Goal: Information Seeking & Learning: Learn about a topic

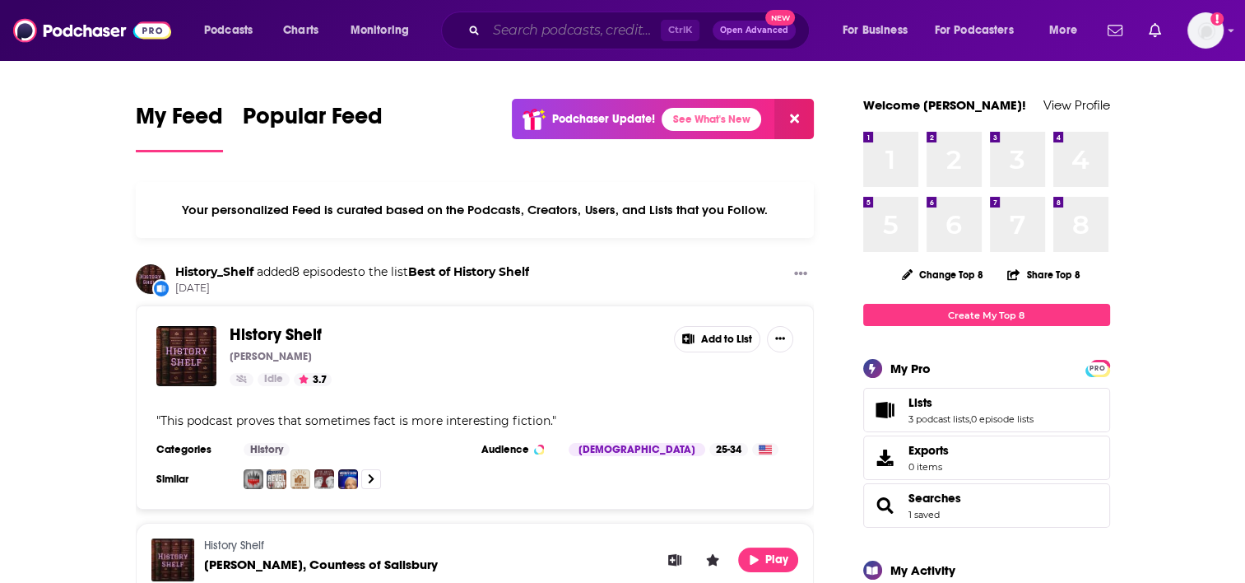
click at [624, 39] on input "Search podcasts, credits, & more..." at bounding box center [573, 30] width 174 height 26
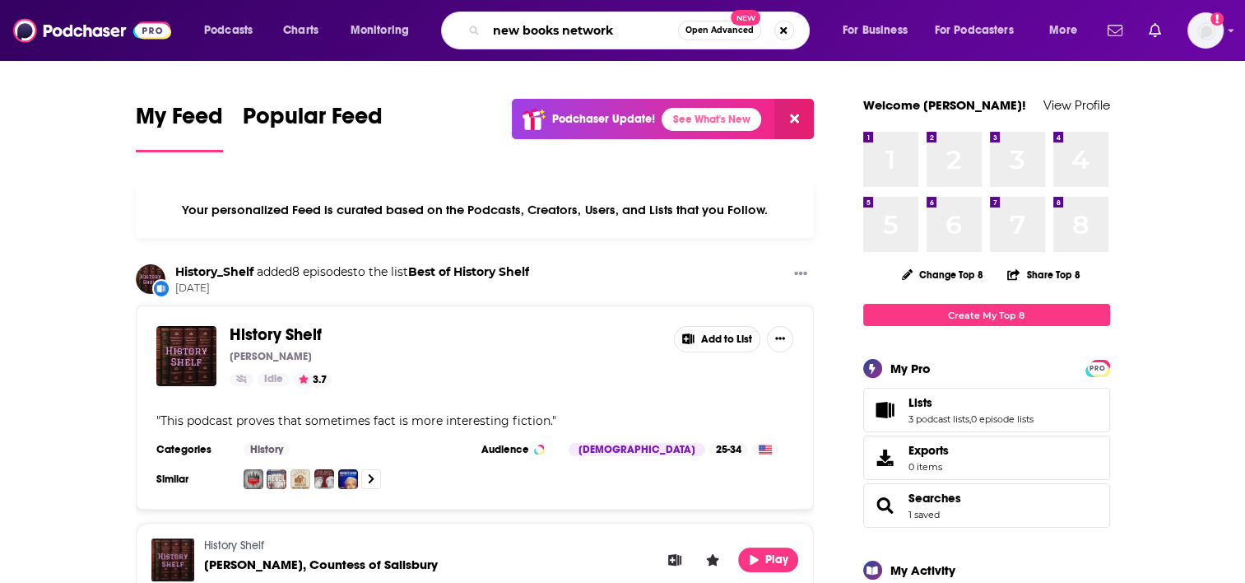
type input "new books network"
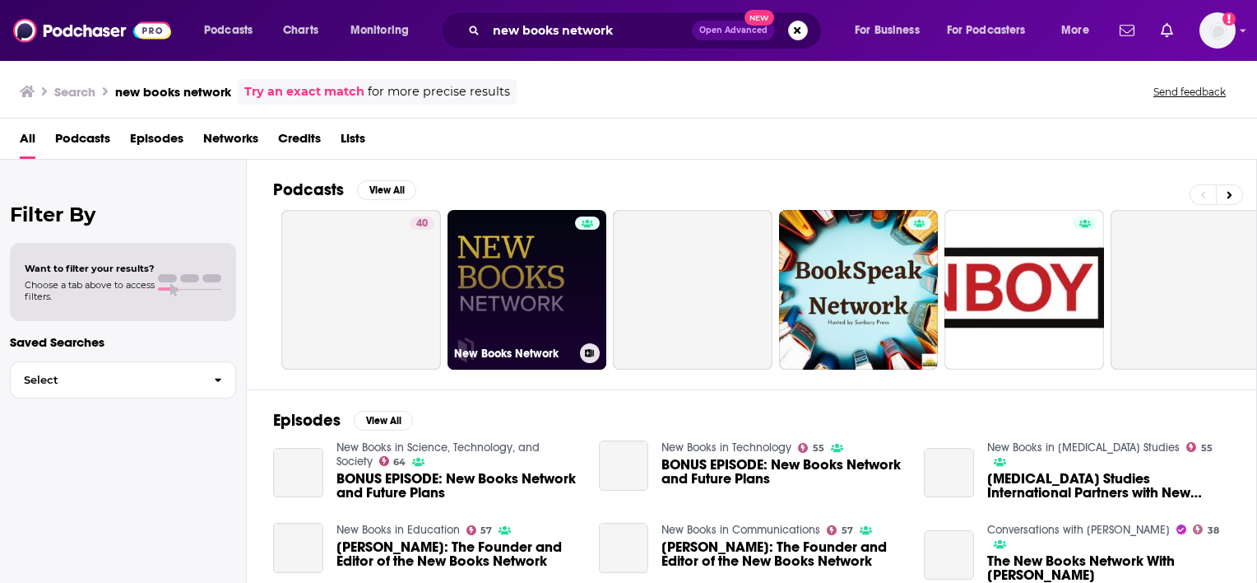
click at [513, 290] on link "New Books Network" at bounding box center [528, 290] width 160 height 160
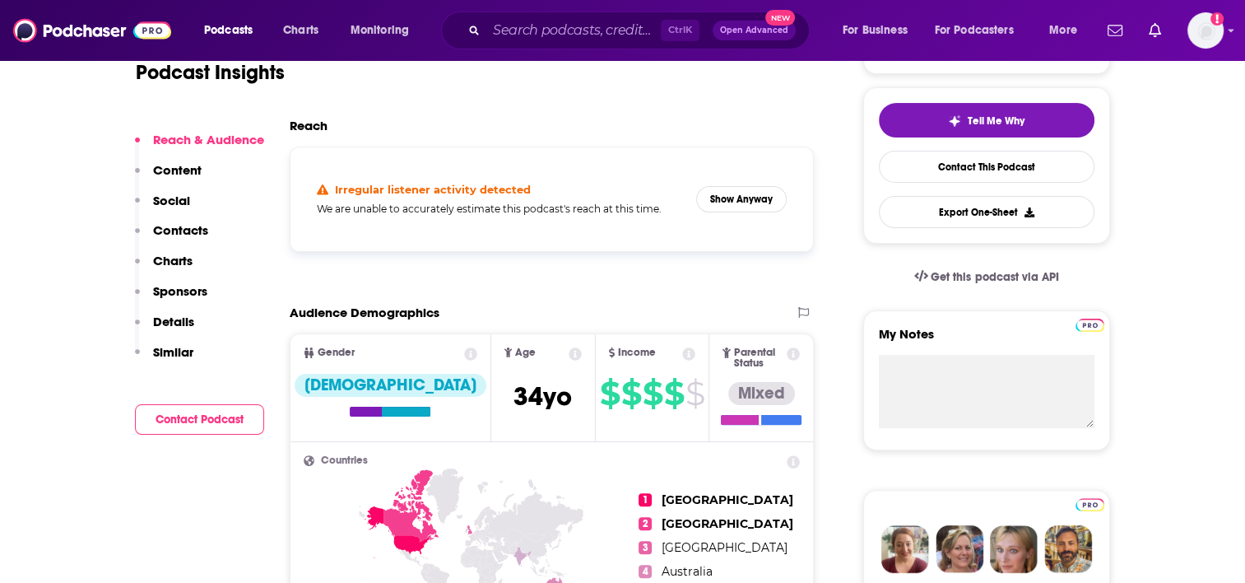
scroll to position [368, 0]
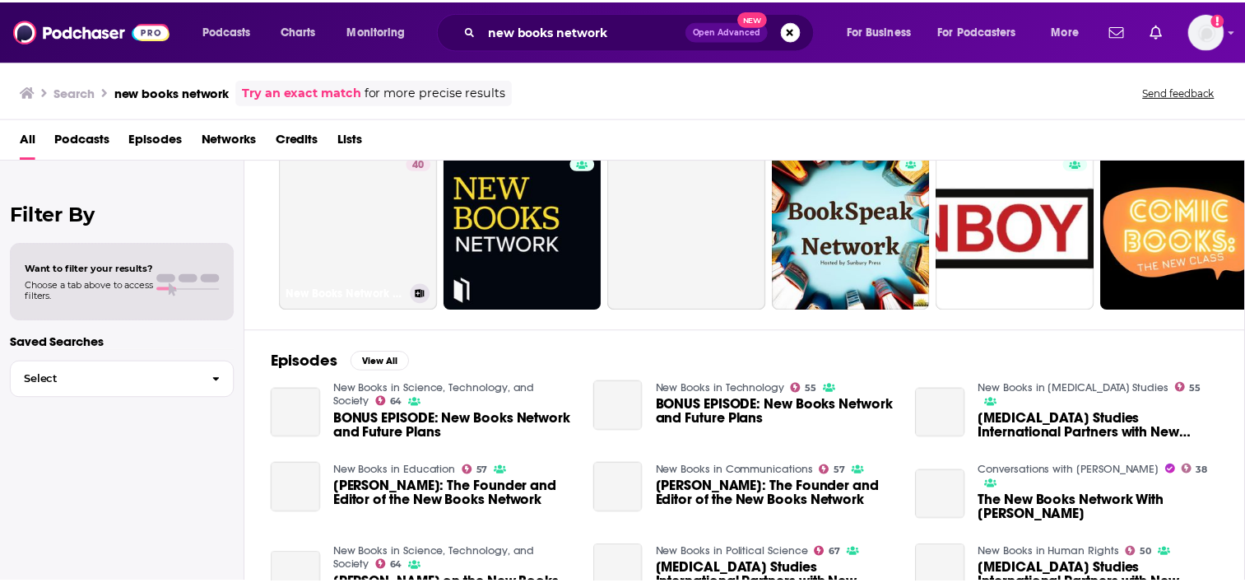
scroll to position [66, 0]
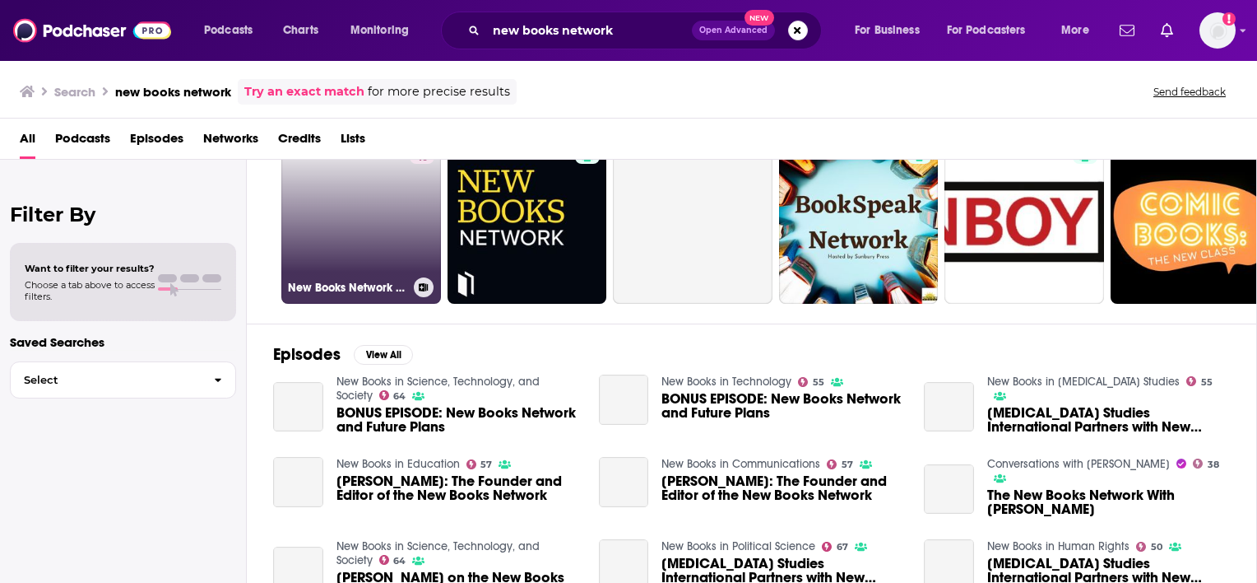
click at [316, 197] on link "40 New Books Network en español" at bounding box center [361, 224] width 160 height 160
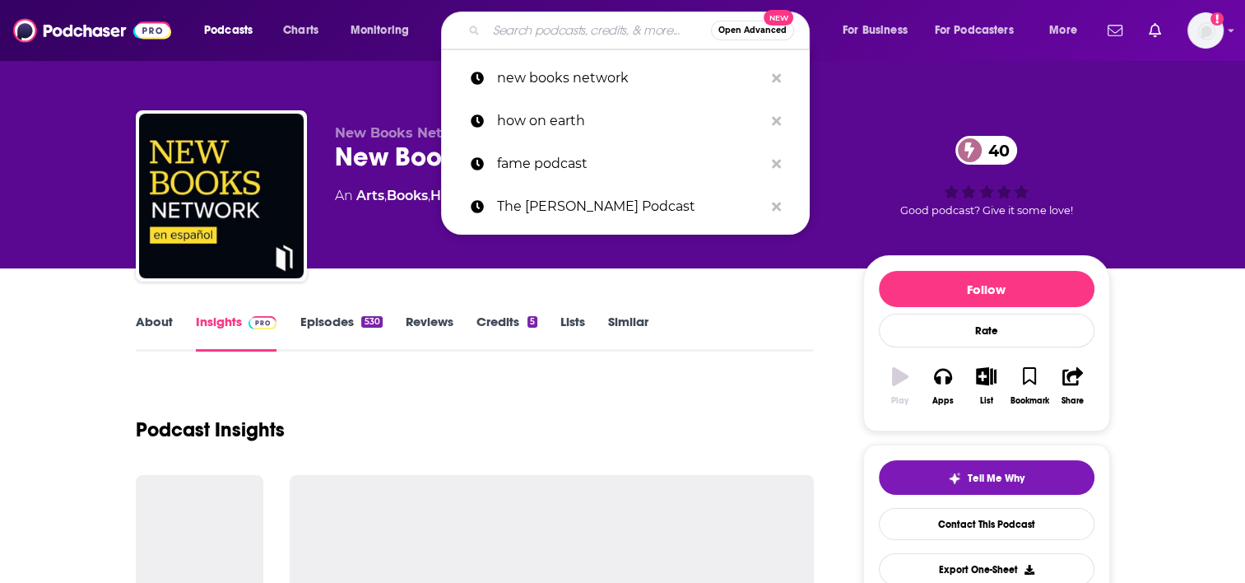
click at [569, 42] on input "Search podcasts, credits, & more..." at bounding box center [598, 30] width 225 height 26
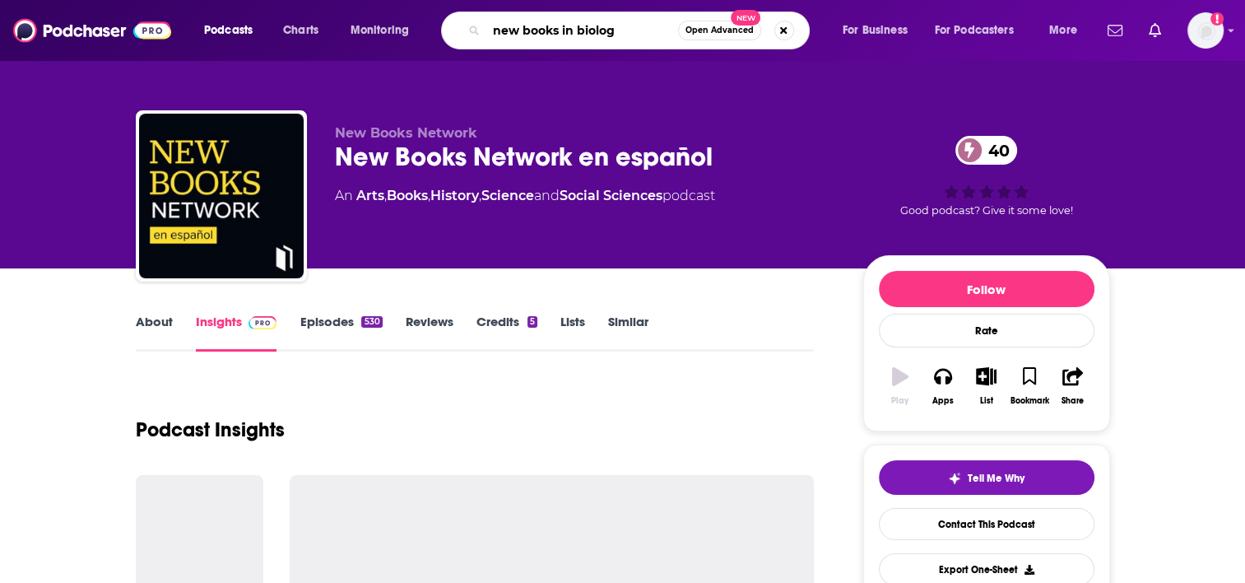
type input "new books in biology"
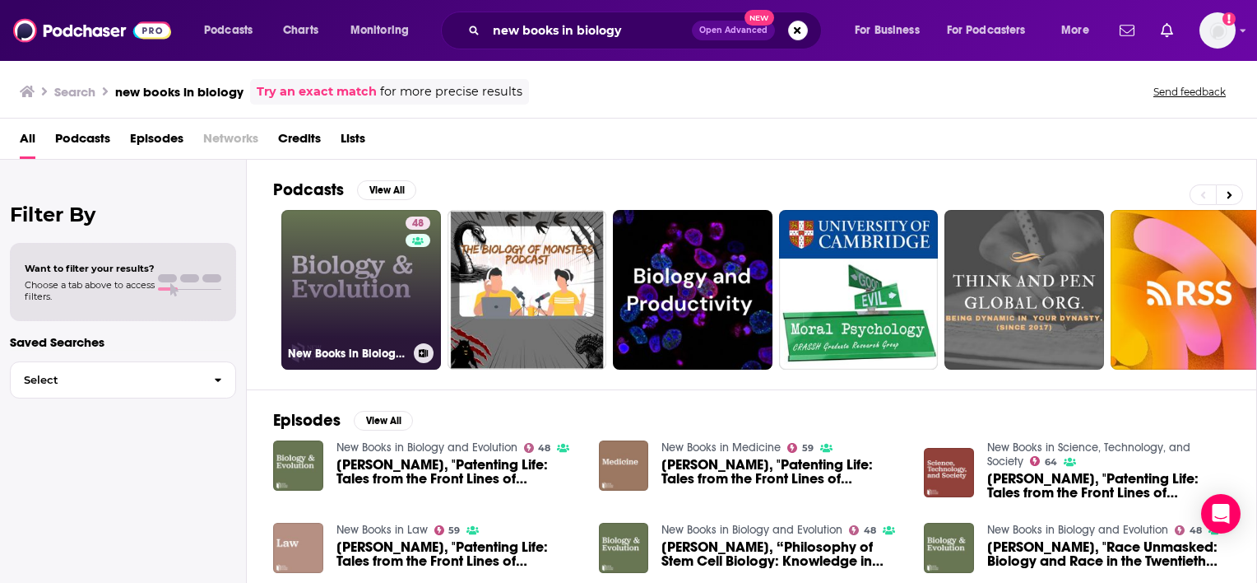
click at [336, 300] on link "48 New Books in Biology and Evolution" at bounding box center [361, 290] width 160 height 160
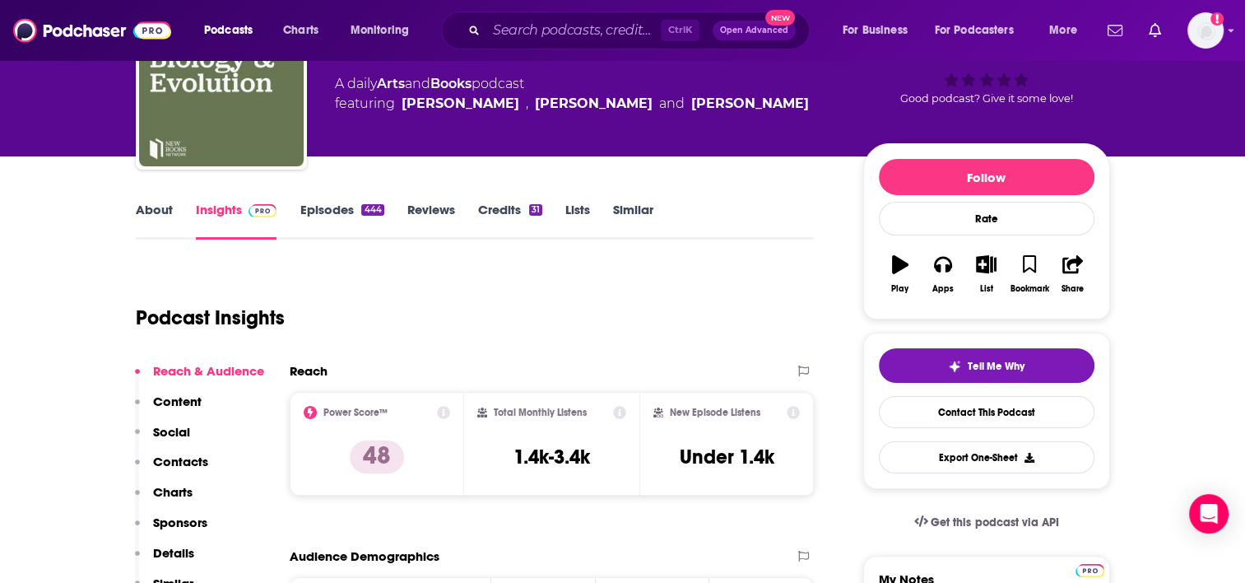
scroll to position [109, 0]
